Goal: Transaction & Acquisition: Purchase product/service

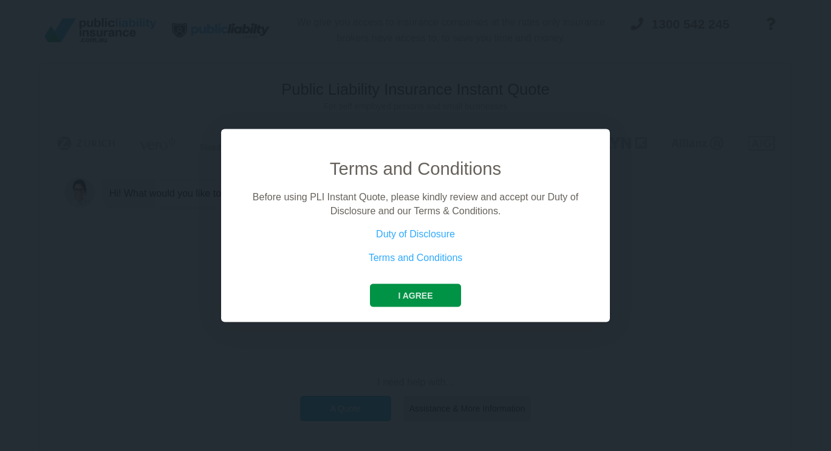
click at [412, 298] on button "I agree" at bounding box center [415, 295] width 91 height 23
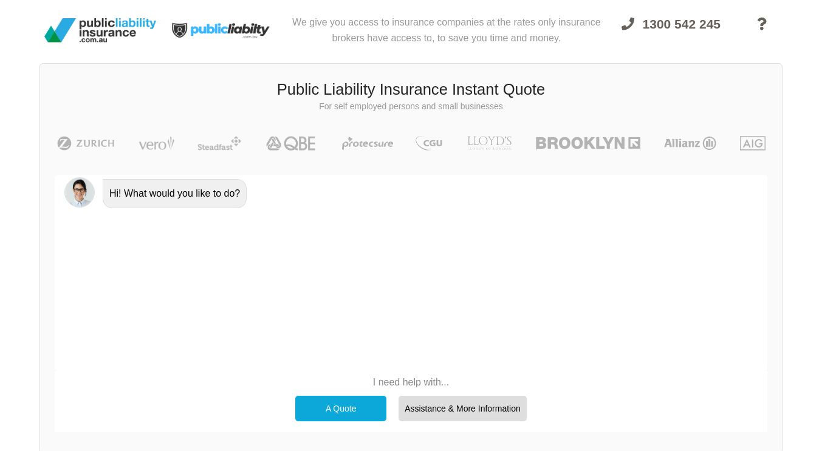
click at [388, 386] on p "I need help with..." at bounding box center [411, 382] width 244 height 13
click at [364, 409] on div "A Quote" at bounding box center [340, 409] width 91 height 26
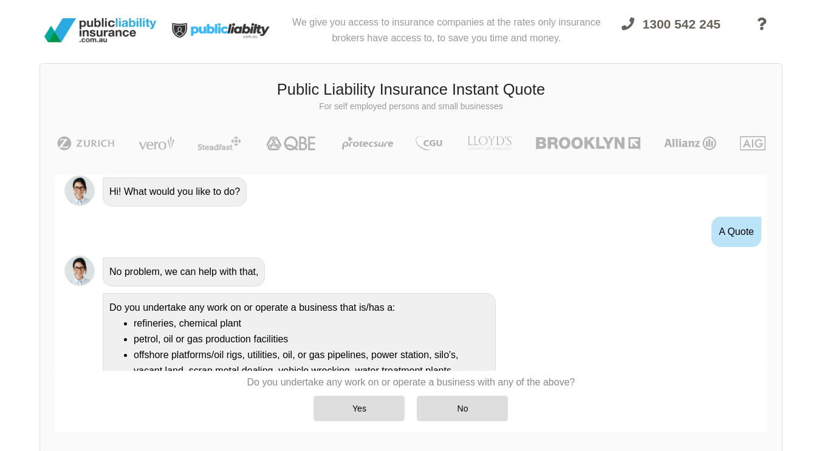
scroll to position [184, 0]
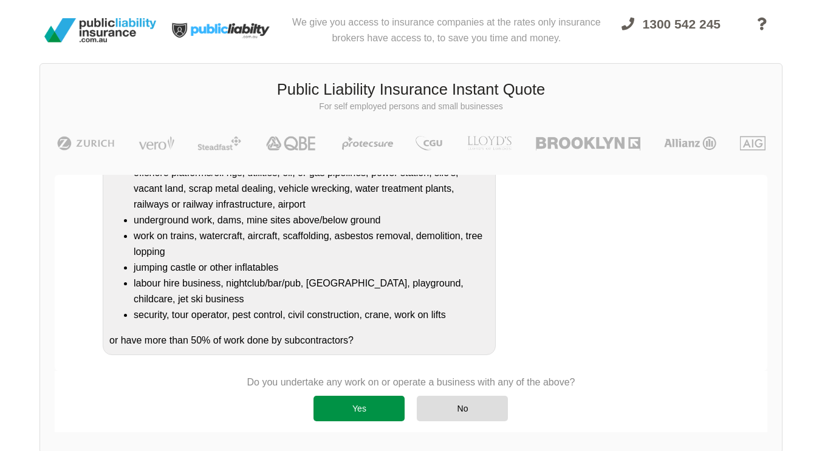
click at [343, 410] on div "Yes" at bounding box center [358, 409] width 91 height 26
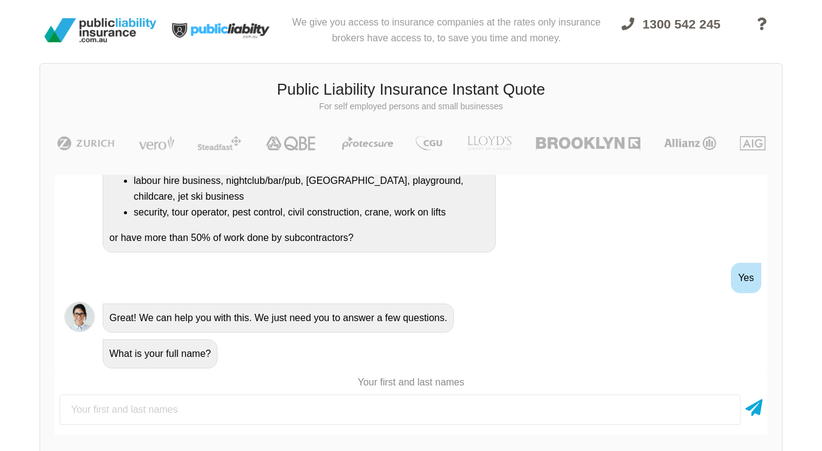
scroll to position [287, 0]
click at [169, 408] on input "text" at bounding box center [400, 410] width 681 height 30
type input "n"
type input "[PERSON_NAME]"
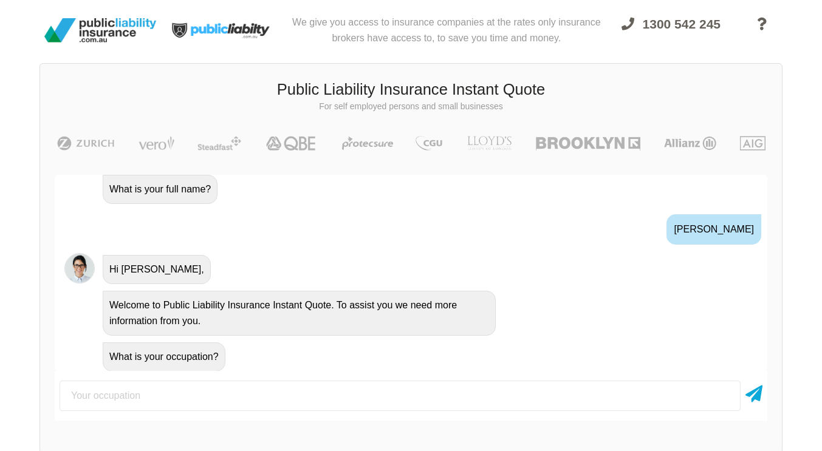
scroll to position [455, 0]
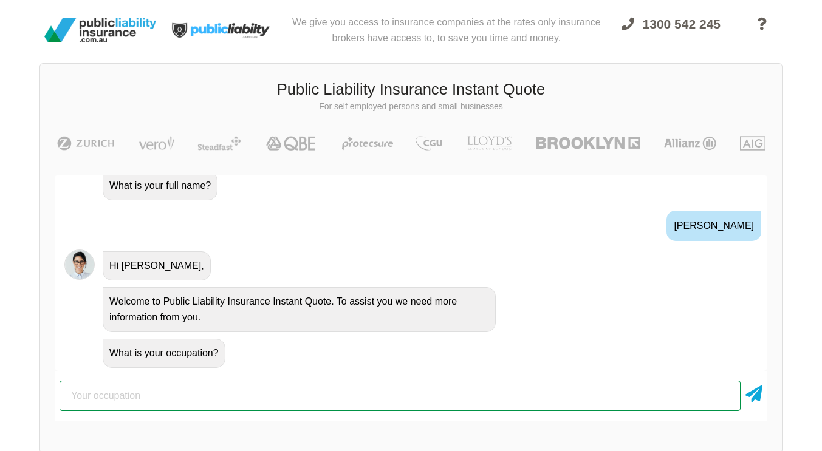
paste input "01. PUBLIC LIABILITY INSURANCE It is a mandatory requirement that exhibitors ha…"
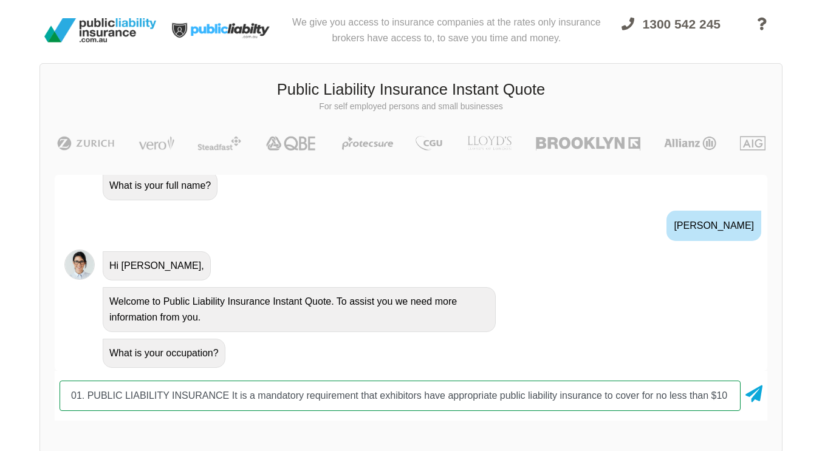
scroll to position [0, 198]
type input "01. PUBLIC LIABILITY INSURANCE It is a mandatory requirement that exhibitors ha…"
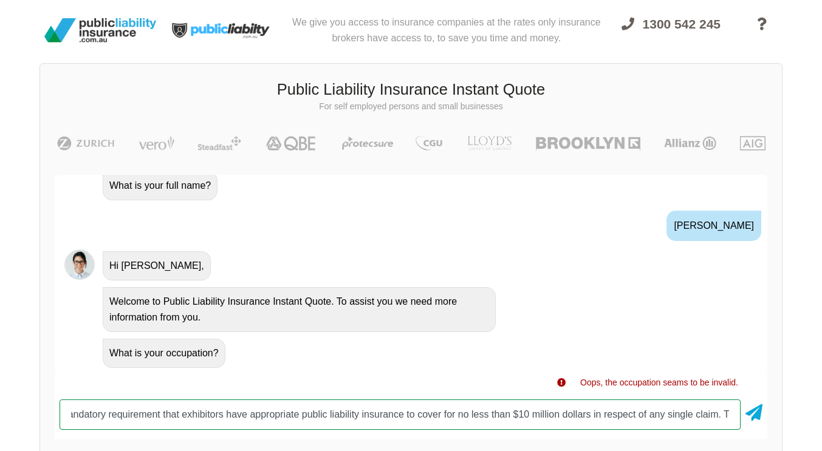
scroll to position [0, 0]
drag, startPoint x: 737, startPoint y: 416, endPoint x: 0, endPoint y: 411, distance: 737.4
click at [0, 411] on div "We give you access to insurance companies at the rates only insurance brokers h…" at bounding box center [411, 236] width 822 height 473
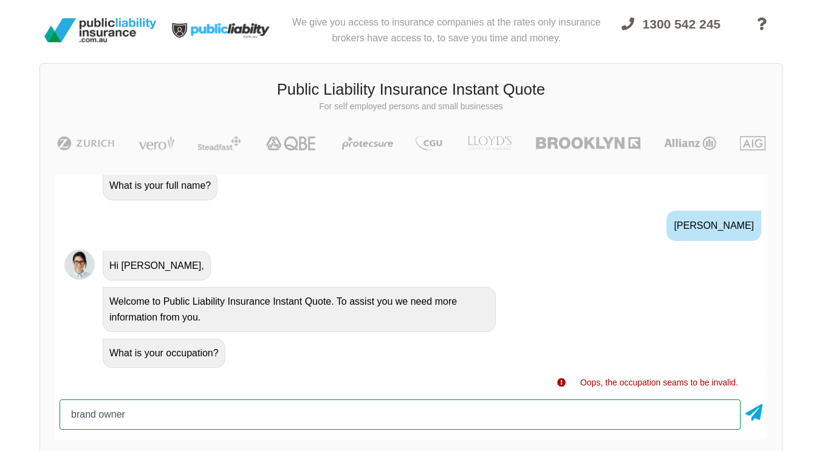
type input "brand owner"
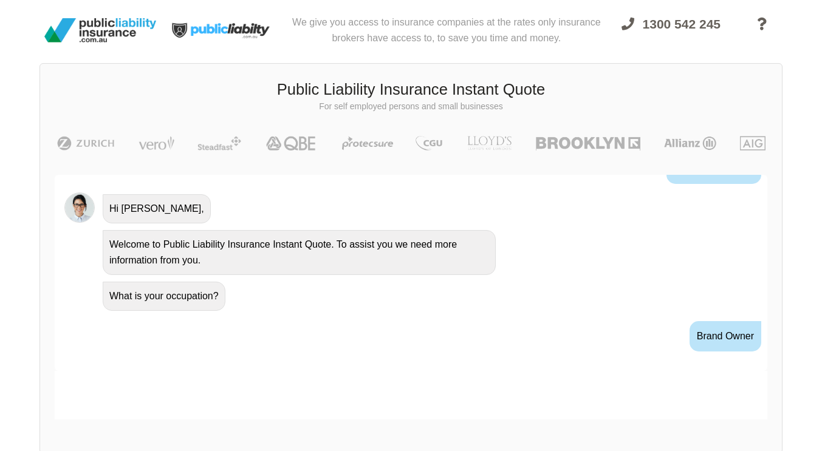
scroll to position [535, 0]
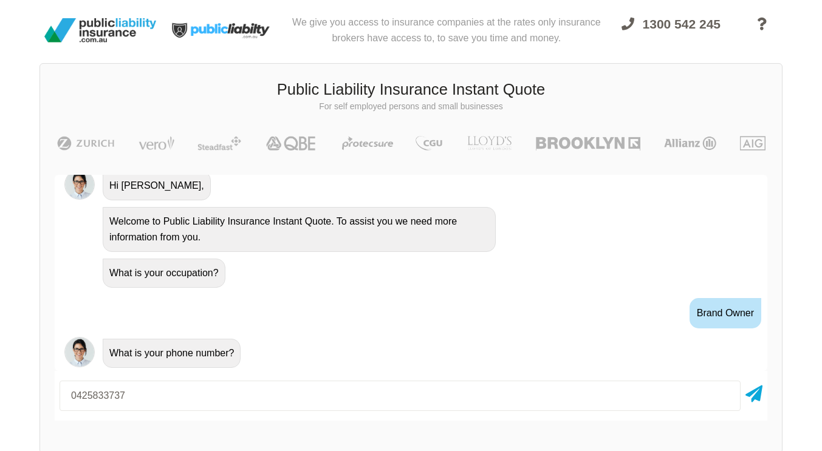
type input "0425833737"
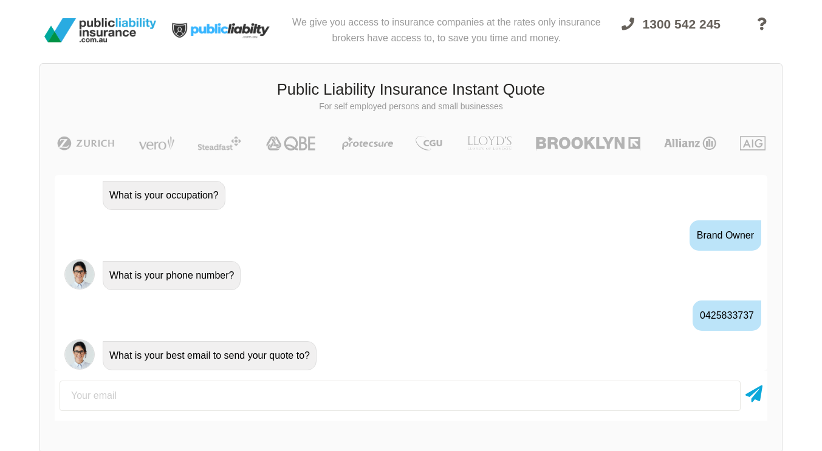
scroll to position [615, 0]
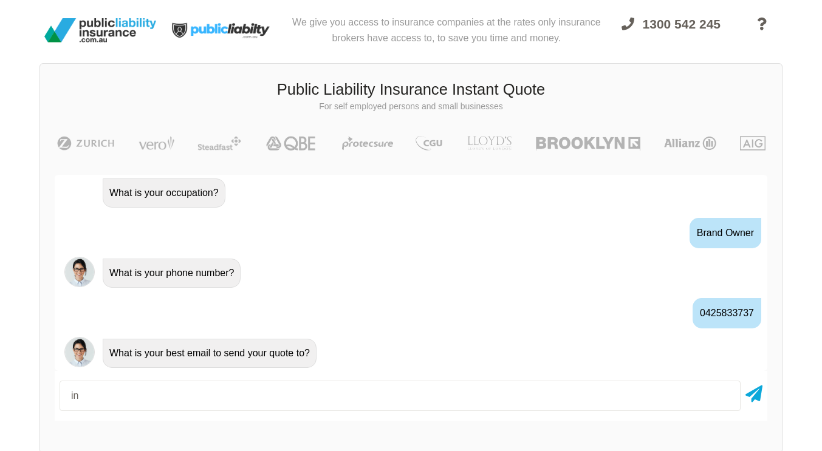
type input "i"
type input "[EMAIL_ADDRESS][DOMAIN_NAME]"
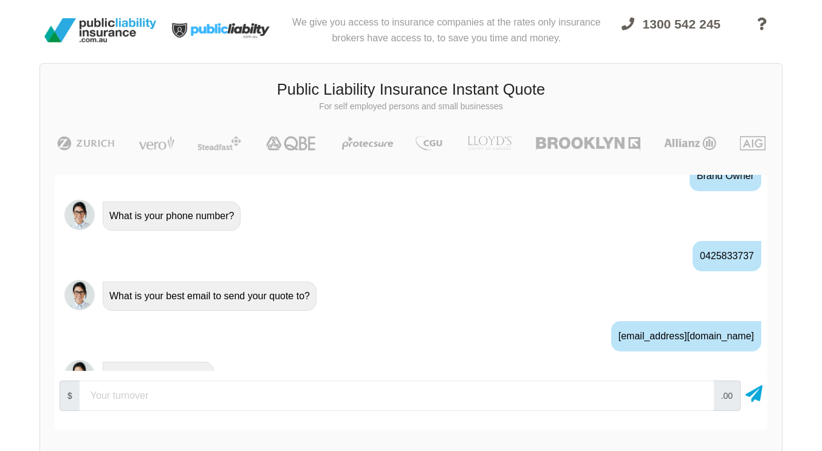
scroll to position [696, 0]
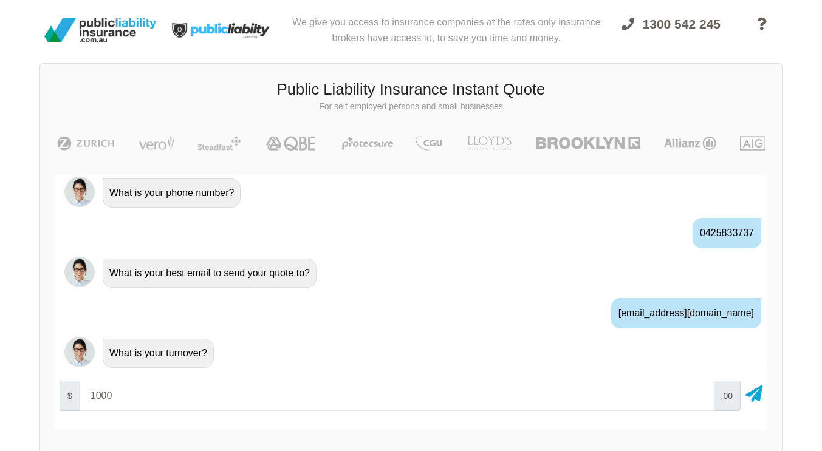
type input "1000"
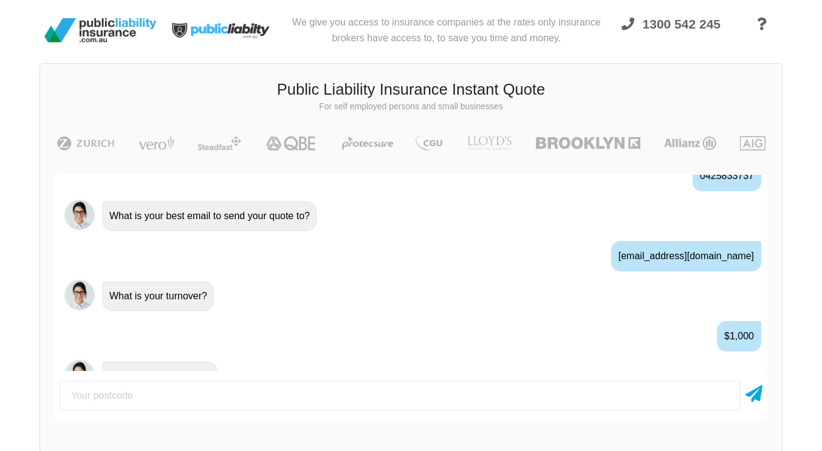
scroll to position [776, 0]
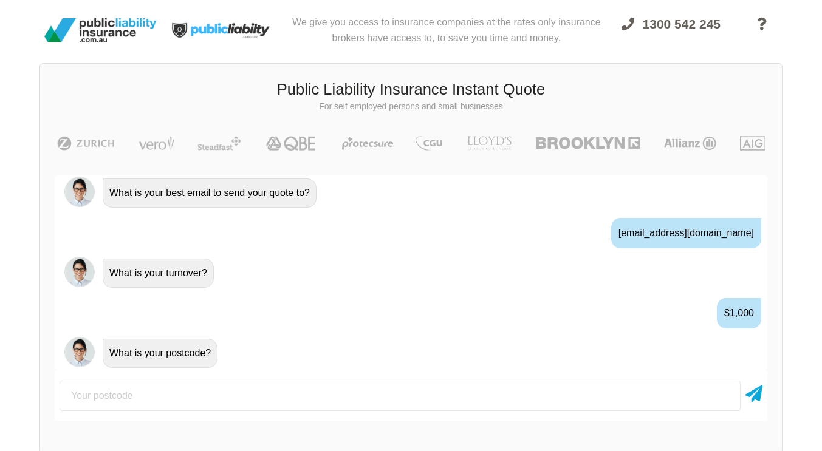
type input "5"
type input "3150"
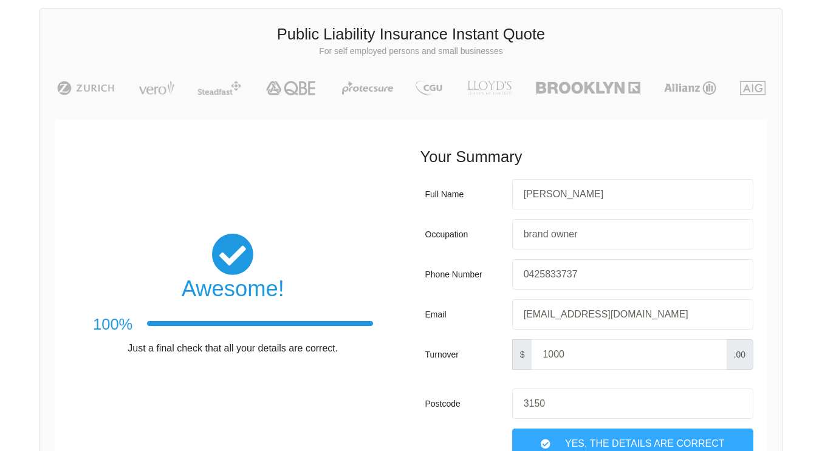
scroll to position [182, 0]
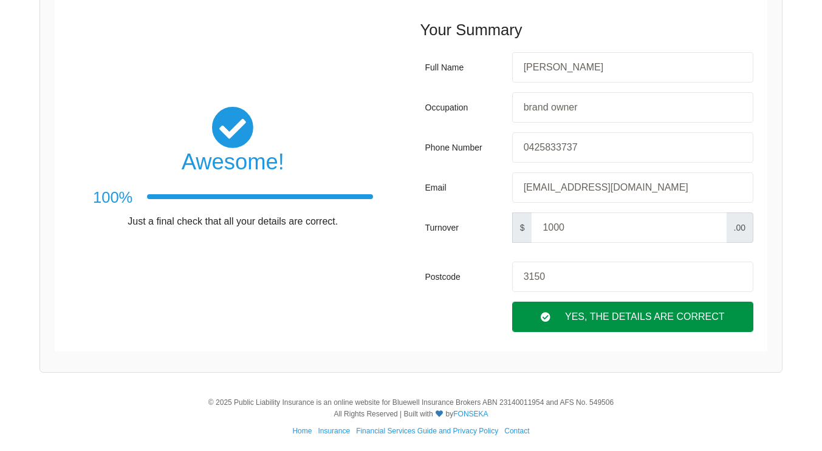
click at [586, 320] on div "Yes, The Details are correct" at bounding box center [632, 317] width 241 height 30
